Goal: Task Accomplishment & Management: Use online tool/utility

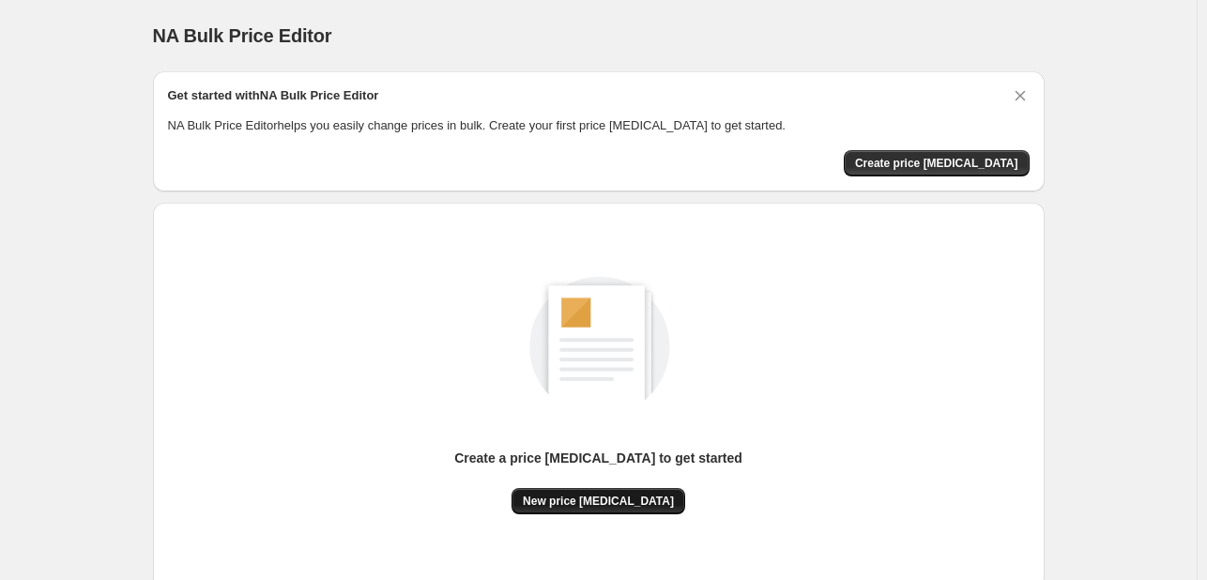
click at [598, 500] on span "New price [MEDICAL_DATA]" at bounding box center [598, 501] width 151 height 15
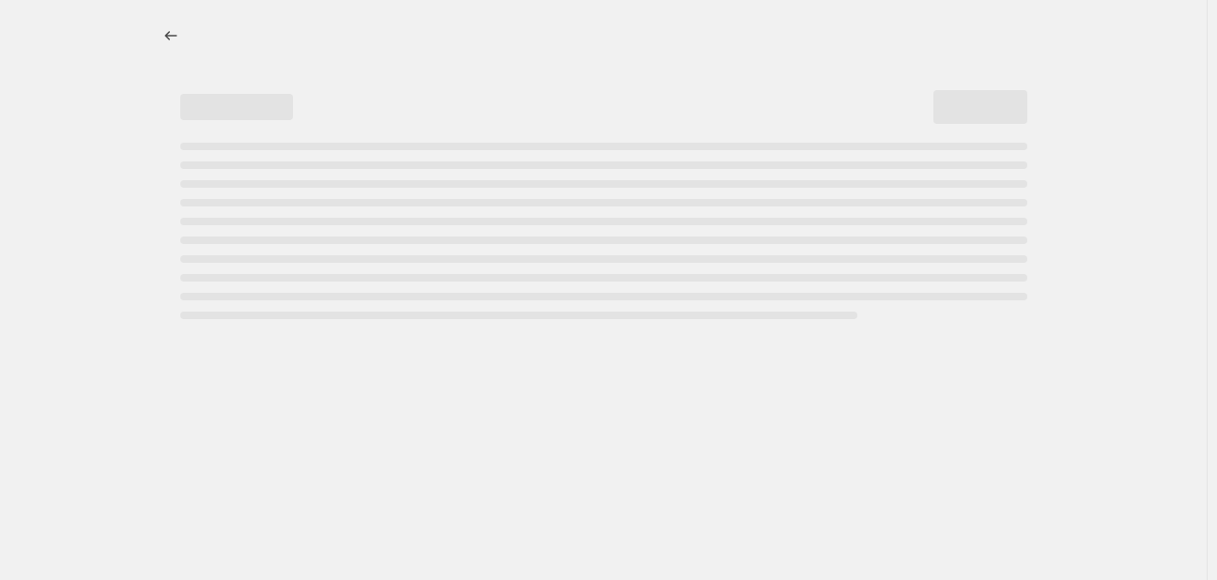
select select "percentage"
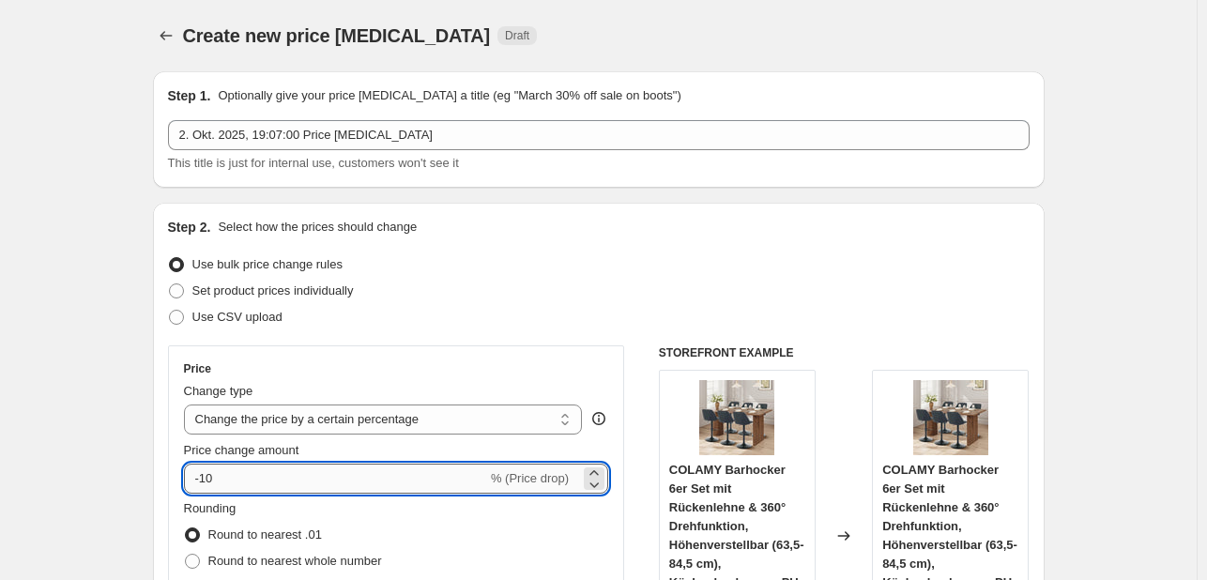
click at [273, 483] on input "-10" at bounding box center [335, 479] width 303 height 30
type input "-1"
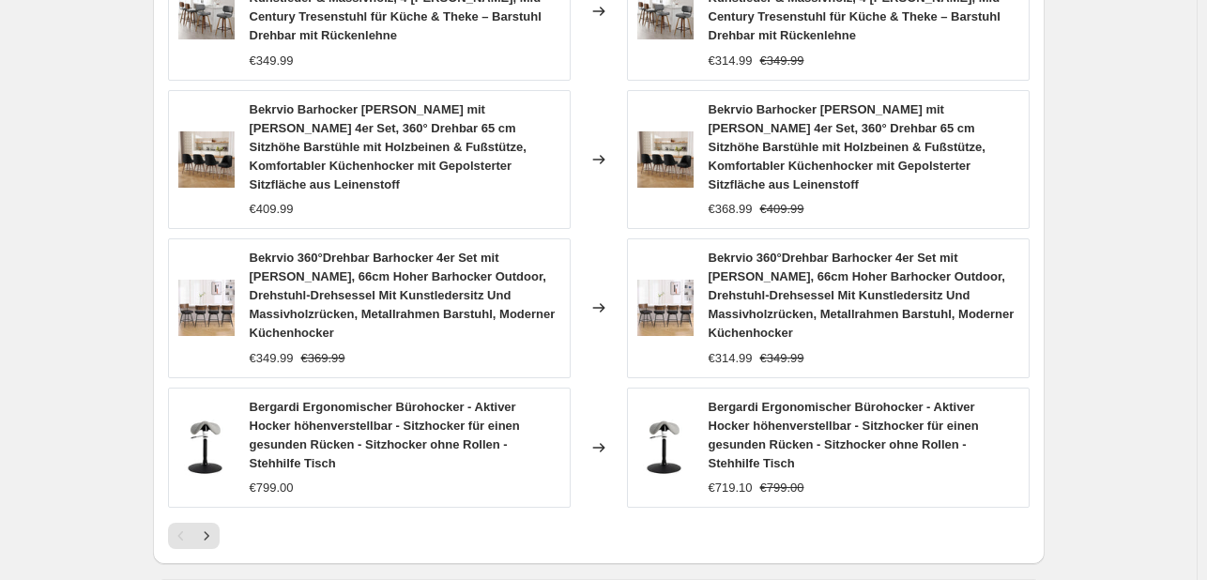
scroll to position [1494, 0]
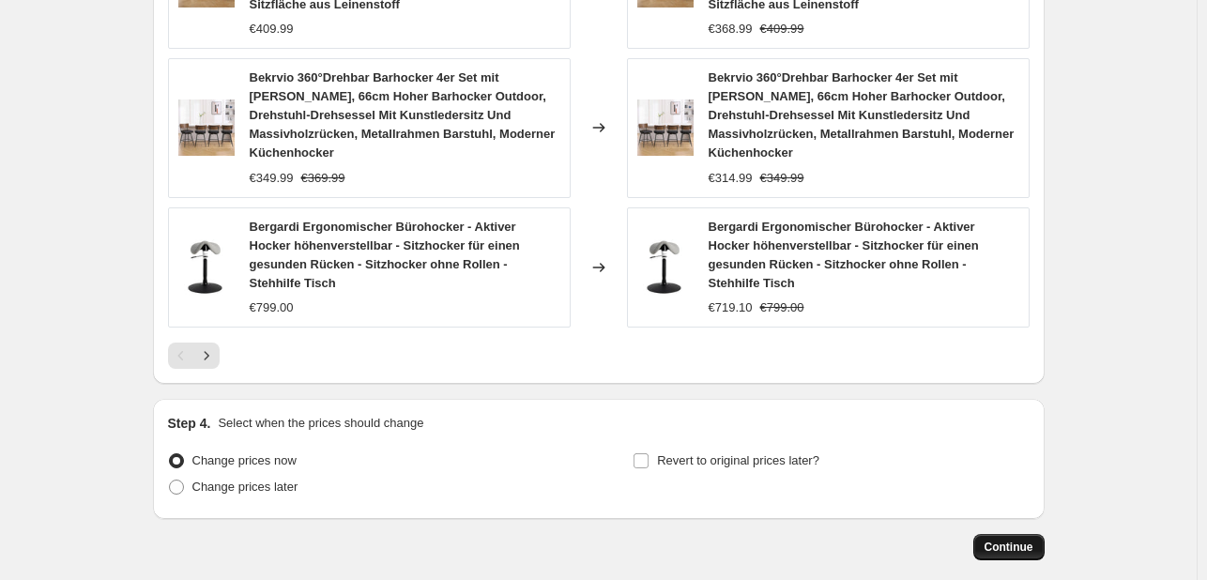
type input "-30"
click at [1012, 540] on span "Continue" at bounding box center [1009, 547] width 49 height 15
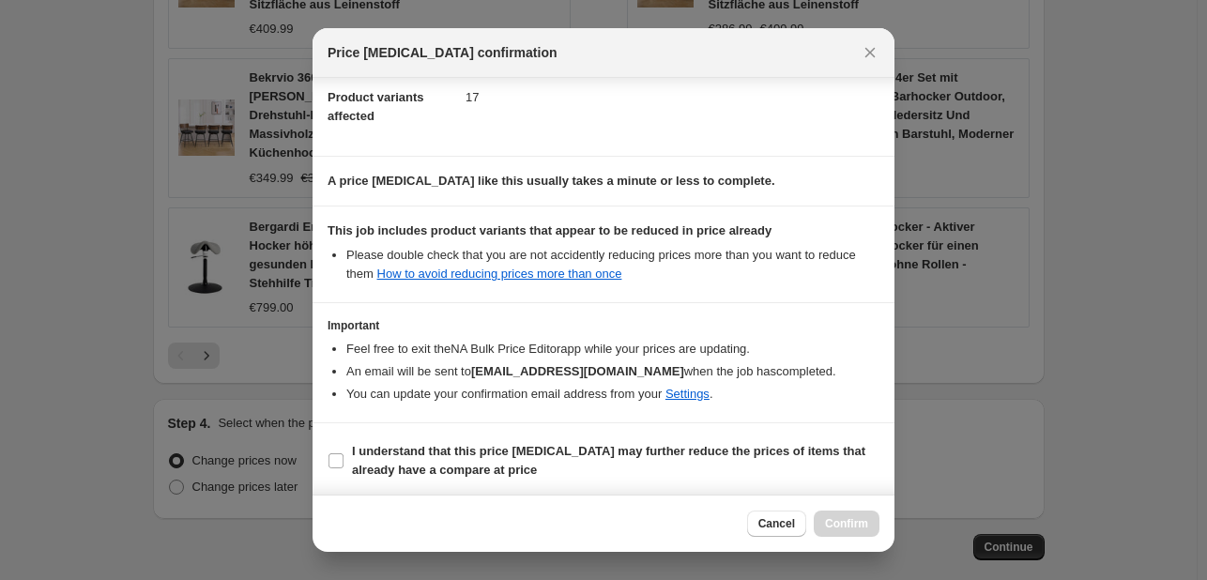
scroll to position [208, 0]
click at [444, 467] on b "I understand that this price [MEDICAL_DATA] may further reduce the prices of it…" at bounding box center [608, 458] width 513 height 33
click at [344, 467] on input "I understand that this price [MEDICAL_DATA] may further reduce the prices of it…" at bounding box center [336, 459] width 15 height 15
checkbox input "true"
click at [854, 512] on button "Confirm" at bounding box center [847, 524] width 66 height 26
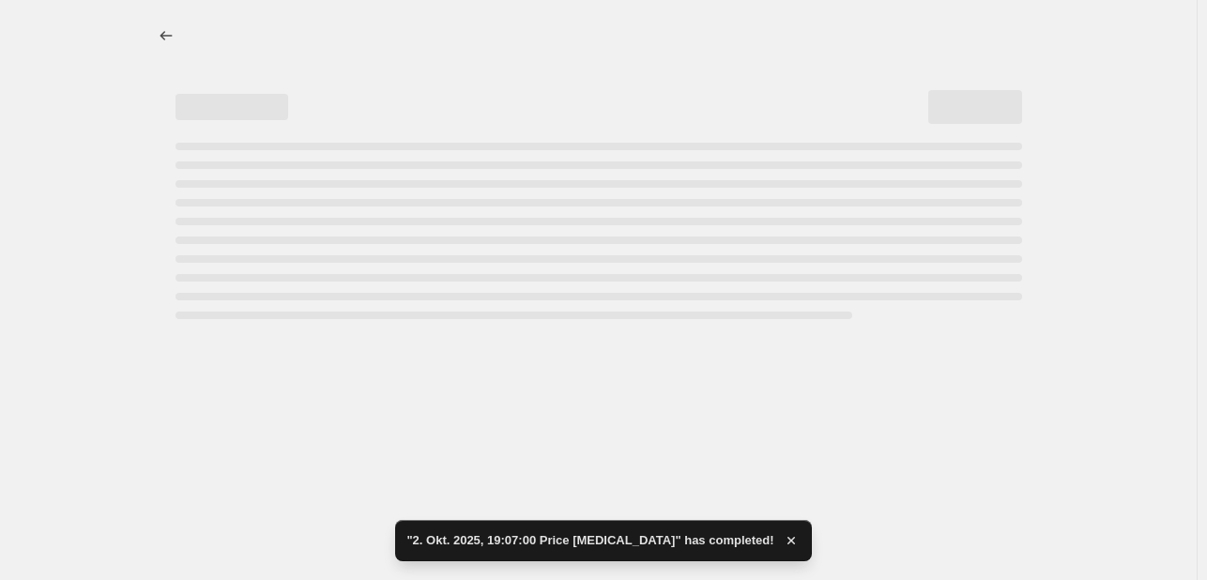
select select "percentage"
